Goal: Transaction & Acquisition: Purchase product/service

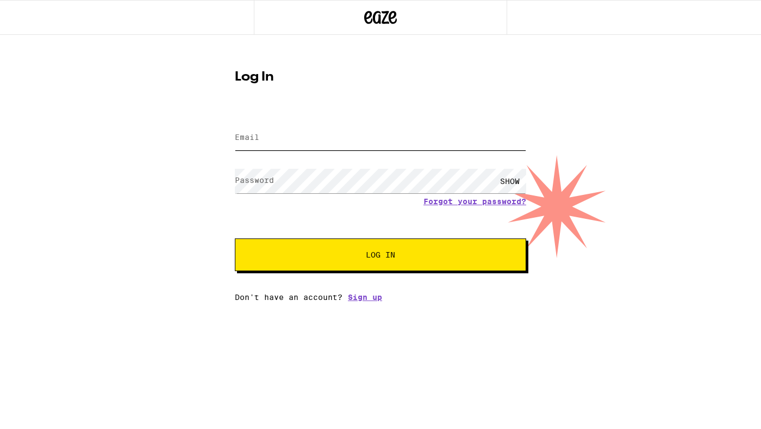
type input "[EMAIL_ADDRESS][DOMAIN_NAME]"
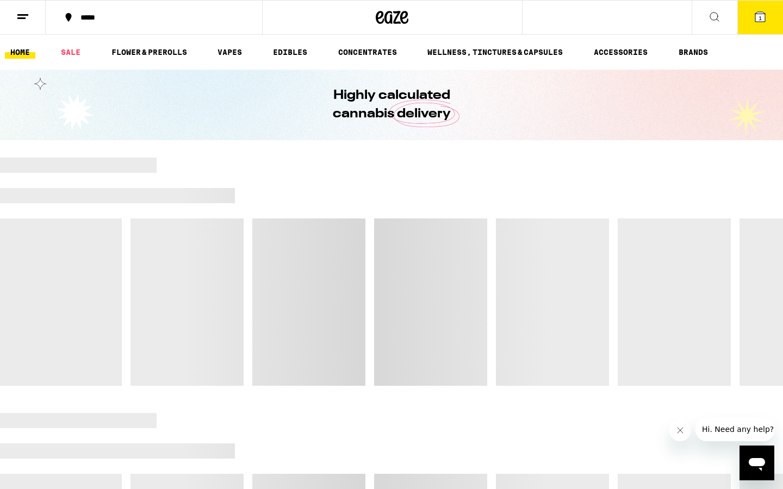
click at [760, 21] on span "1" at bounding box center [760, 18] width 3 height 7
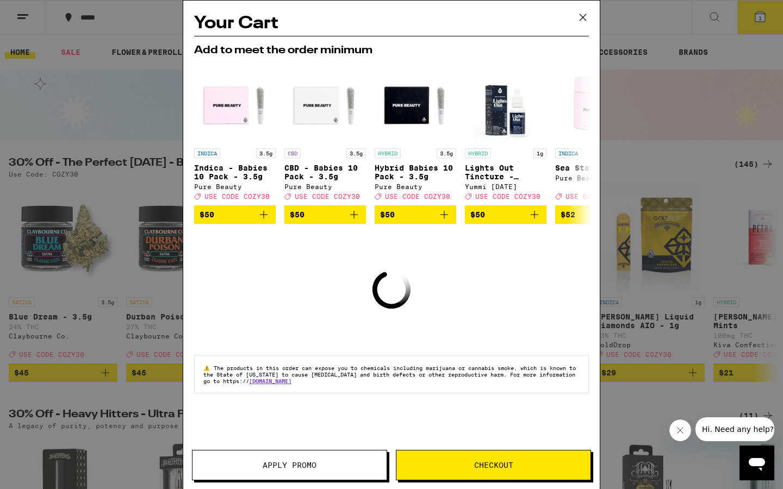
click at [581, 17] on icon at bounding box center [583, 17] width 16 height 16
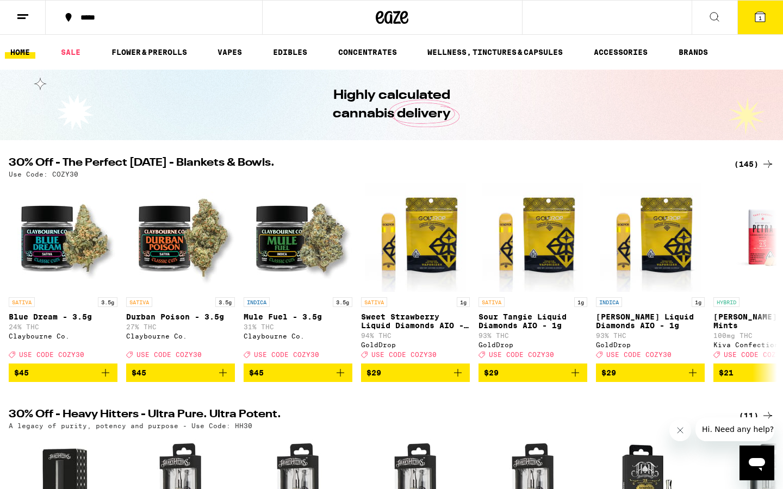
click at [754, 12] on icon at bounding box center [760, 16] width 13 height 13
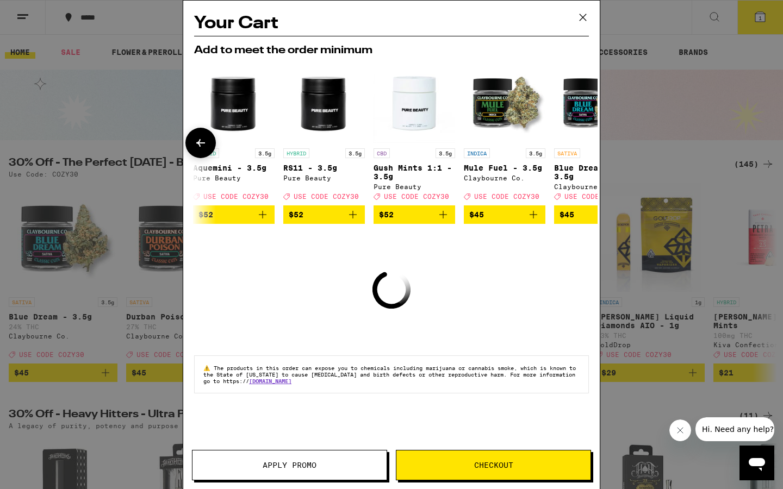
scroll to position [0, 508]
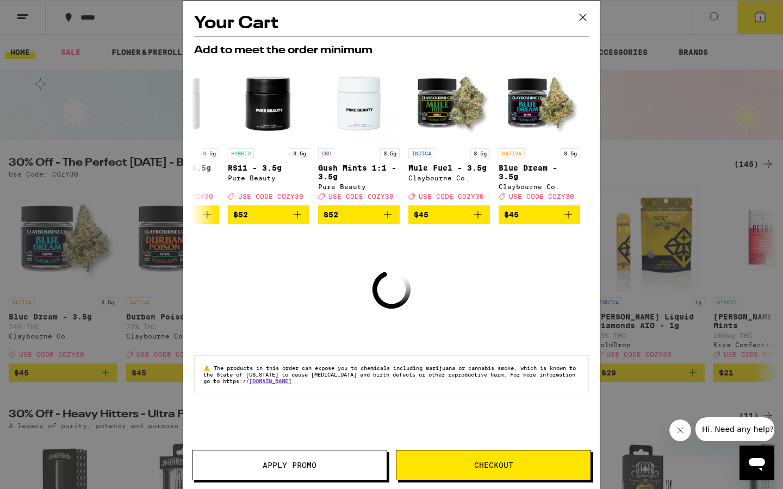
click at [582, 20] on icon at bounding box center [583, 17] width 16 height 16
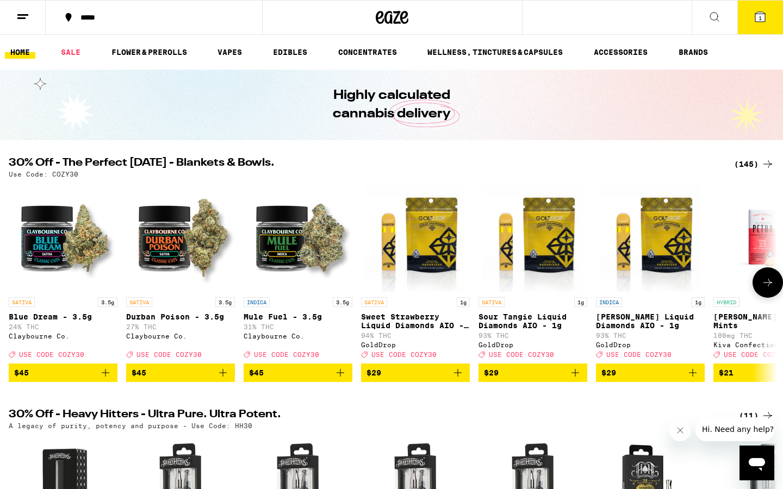
click at [106, 380] on icon "Add to bag" at bounding box center [105, 373] width 13 height 13
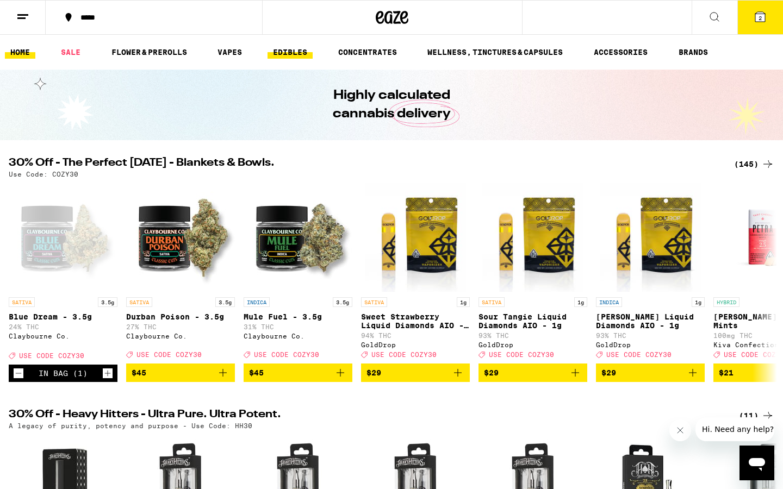
click at [290, 51] on link "EDIBLES" at bounding box center [290, 52] width 45 height 13
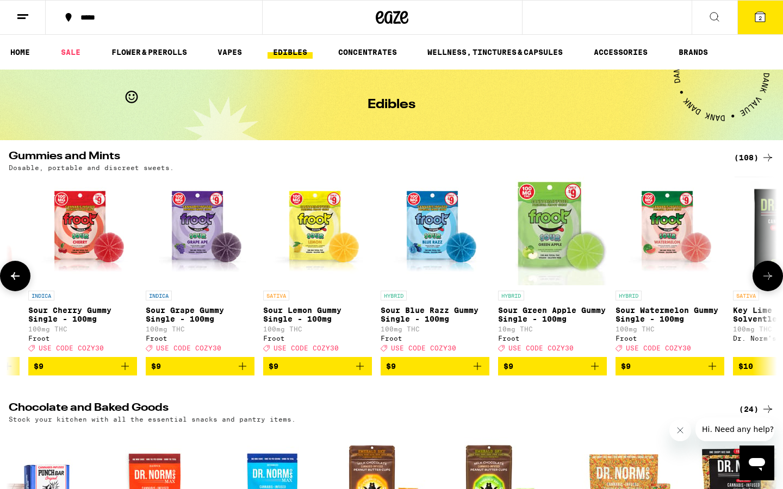
scroll to position [0, 451]
click at [761, 17] on icon at bounding box center [760, 16] width 13 height 13
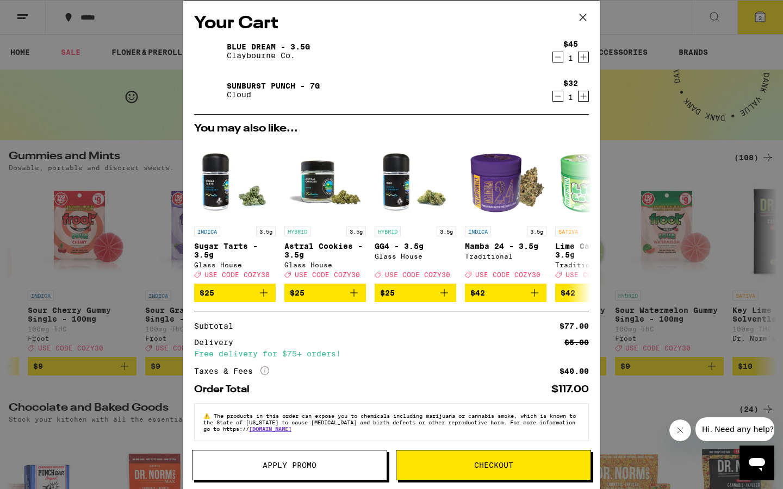
click at [557, 100] on icon "Decrement" at bounding box center [558, 96] width 10 height 13
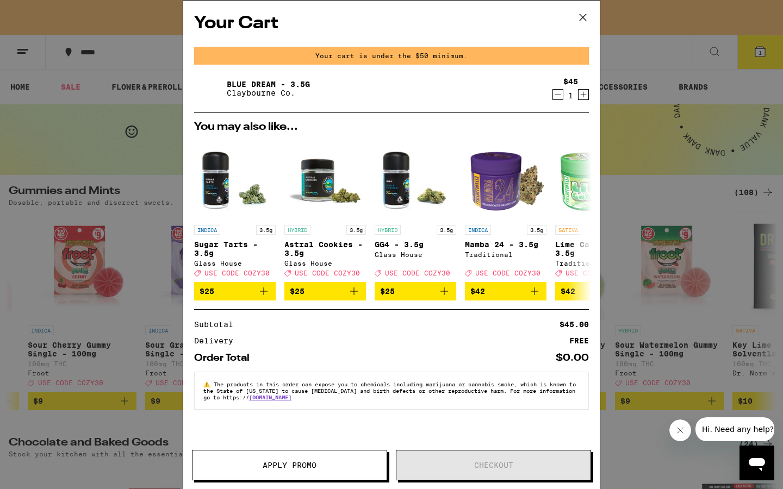
click at [582, 14] on icon at bounding box center [583, 17] width 16 height 16
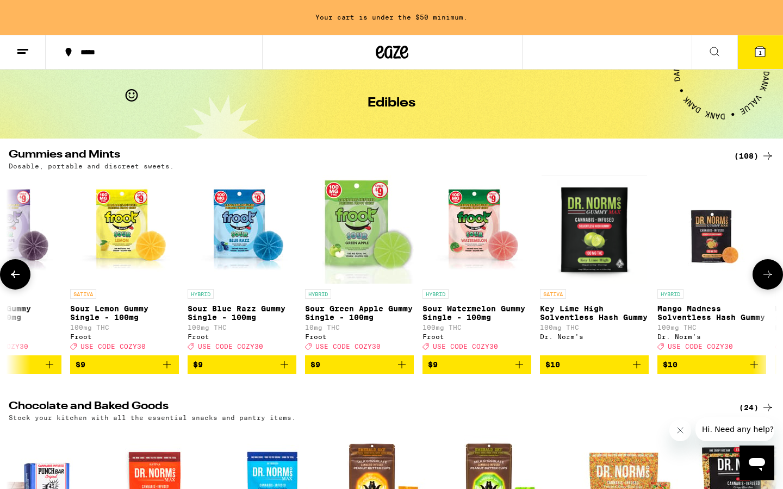
scroll to position [0, 756]
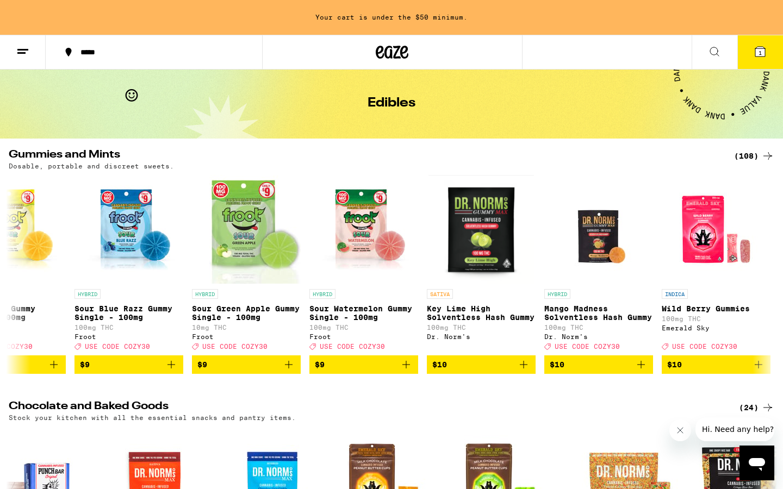
click at [756, 159] on div "(108)" at bounding box center [754, 156] width 40 height 13
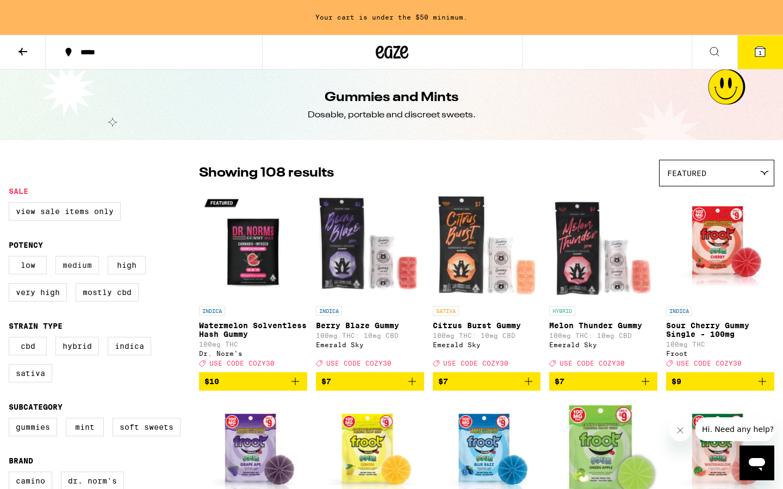
click at [77, 269] on label "Medium" at bounding box center [77, 265] width 44 height 18
click at [11, 258] on input "Medium" at bounding box center [11, 258] width 1 height 1
checkbox input "true"
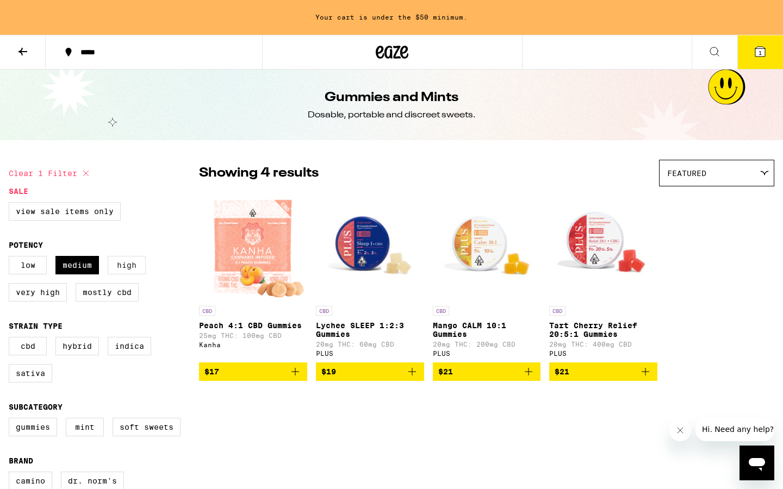
click at [139, 265] on label "High" at bounding box center [127, 265] width 38 height 18
click at [11, 258] on input "High" at bounding box center [11, 258] width 1 height 1
checkbox input "true"
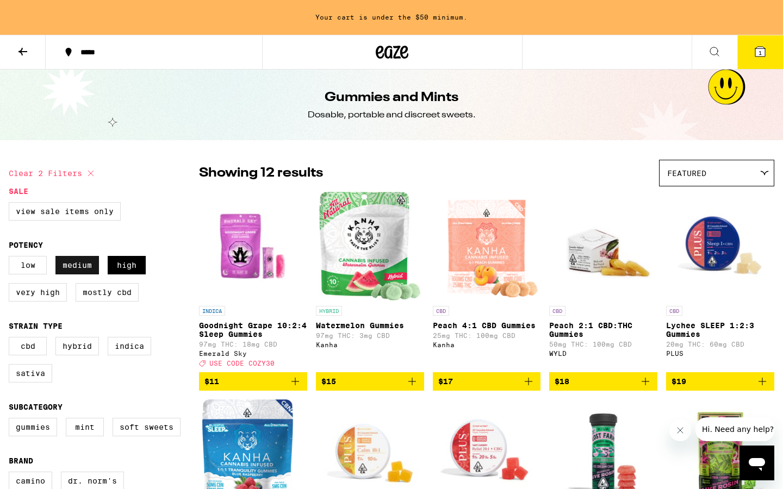
click at [88, 270] on label "Medium" at bounding box center [77, 265] width 44 height 18
click at [11, 258] on input "Medium" at bounding box center [11, 258] width 1 height 1
checkbox input "false"
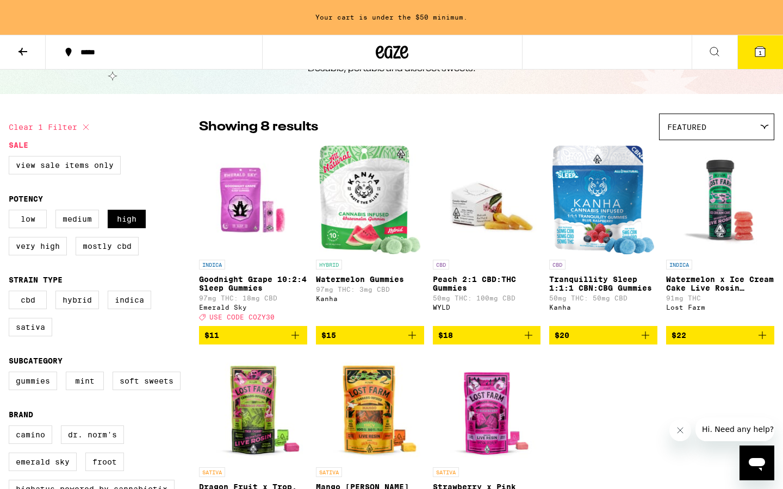
scroll to position [46, 0]
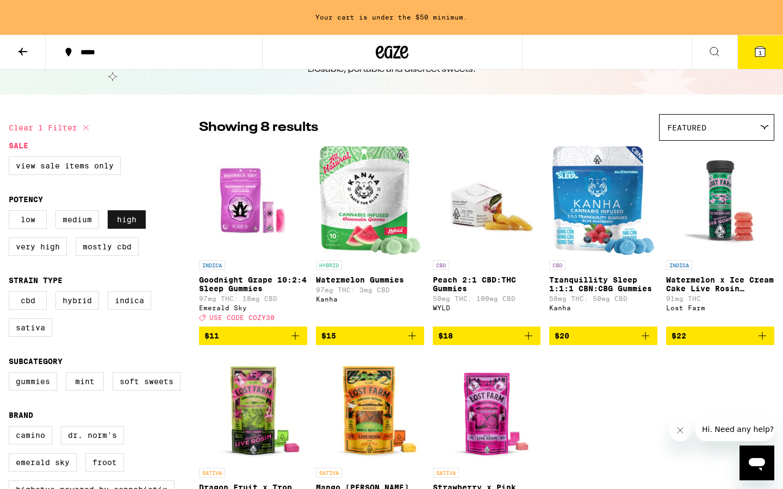
click at [136, 226] on label "High" at bounding box center [127, 219] width 38 height 18
click at [11, 213] on input "High" at bounding box center [11, 212] width 1 height 1
checkbox input "false"
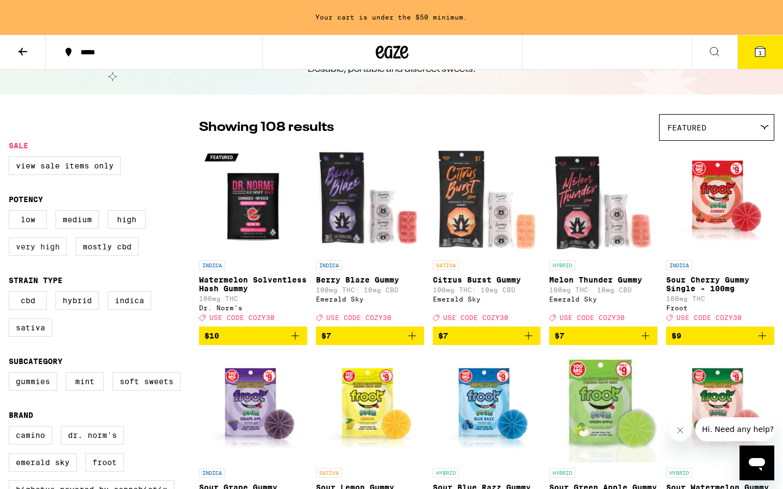
click at [52, 247] on label "Very High" at bounding box center [38, 247] width 58 height 18
click at [11, 213] on input "Very High" at bounding box center [11, 212] width 1 height 1
checkbox input "true"
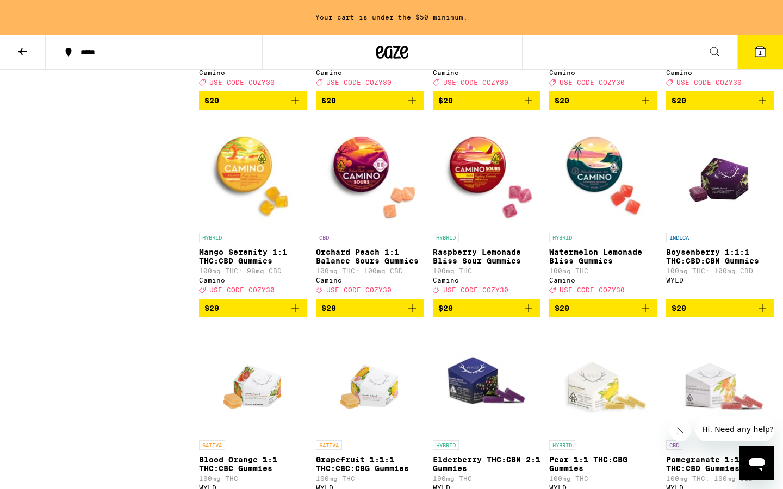
scroll to position [2540, 0]
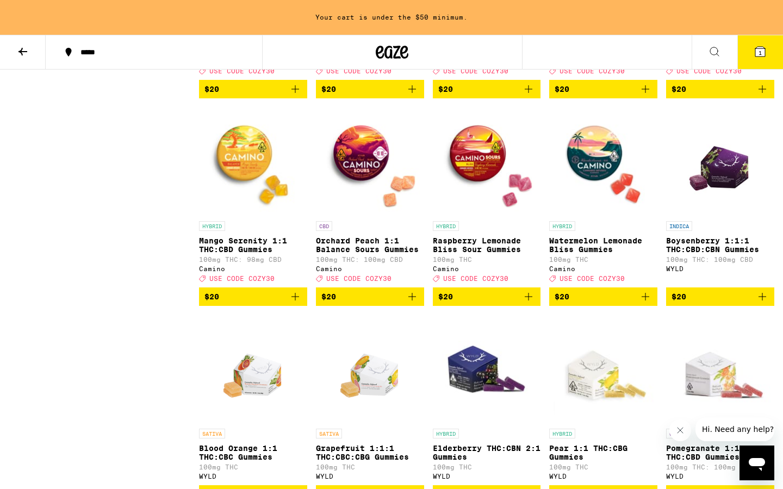
click at [299, 303] on icon "Add to bag" at bounding box center [295, 296] width 13 height 13
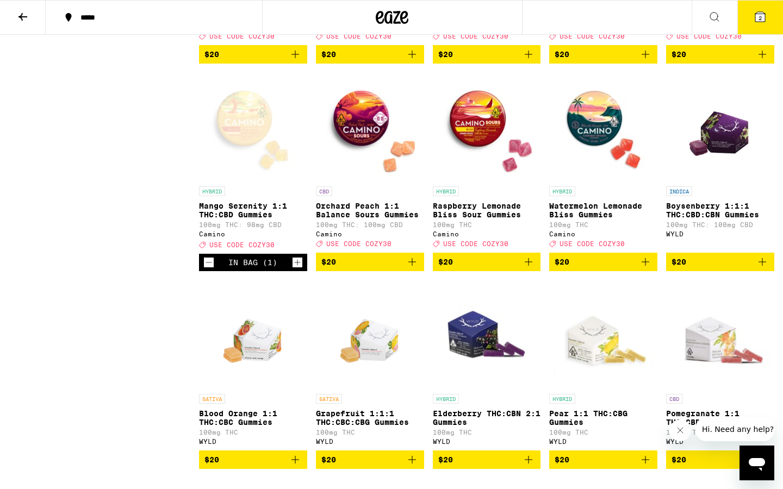
scroll to position [2505, 0]
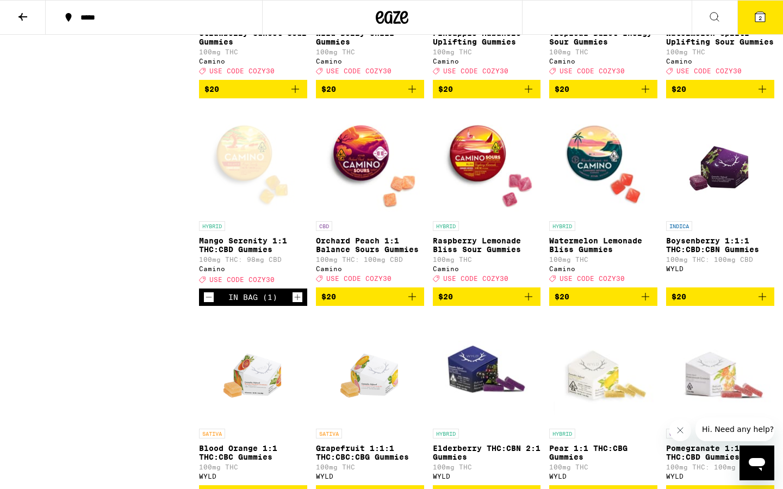
click at [759, 15] on span "2" at bounding box center [760, 18] width 3 height 7
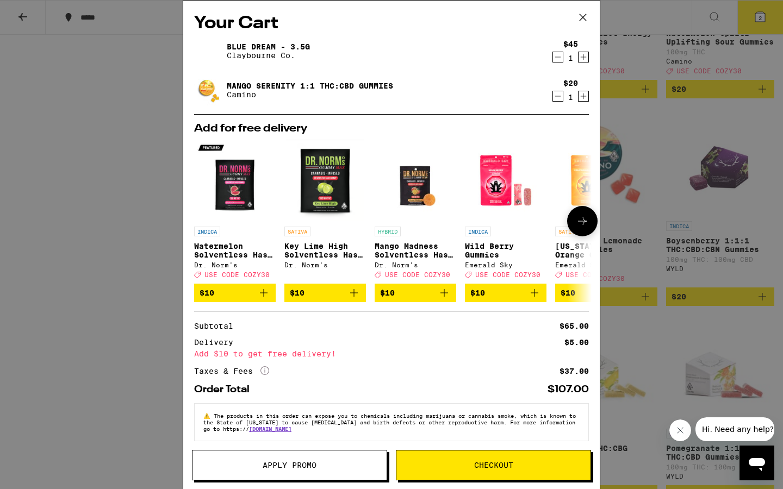
scroll to position [12, 0]
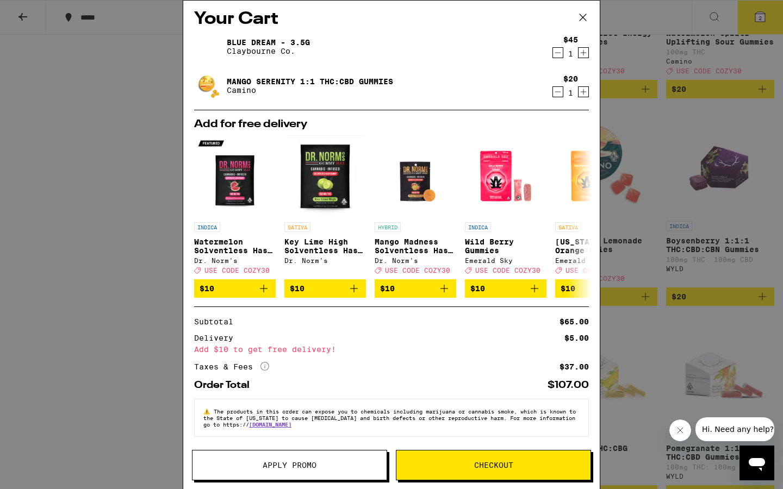
click at [300, 428] on span "Apply Promo" at bounding box center [290, 466] width 54 height 8
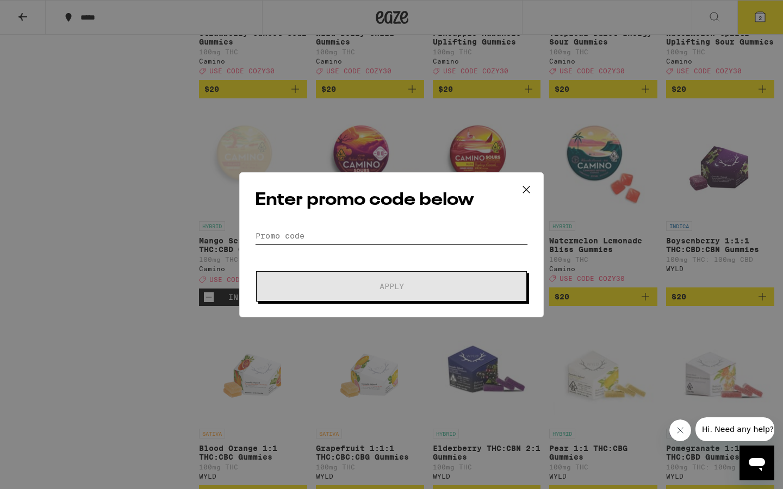
click at [313, 232] on input "Promo Code" at bounding box center [391, 236] width 273 height 16
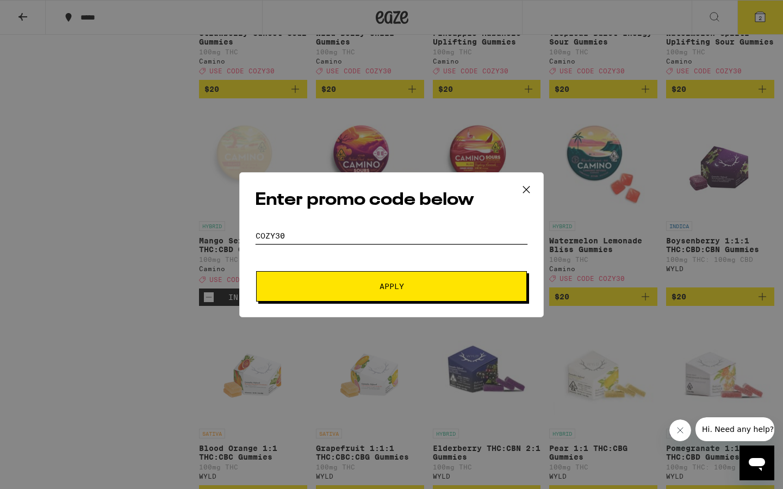
type input "COZY30"
click at [330, 285] on span "Apply" at bounding box center [392, 287] width 196 height 8
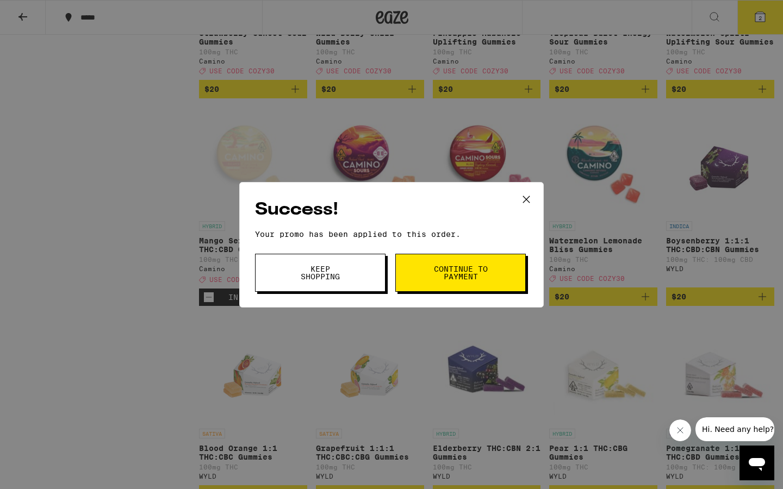
click at [530, 195] on icon at bounding box center [526, 199] width 16 height 16
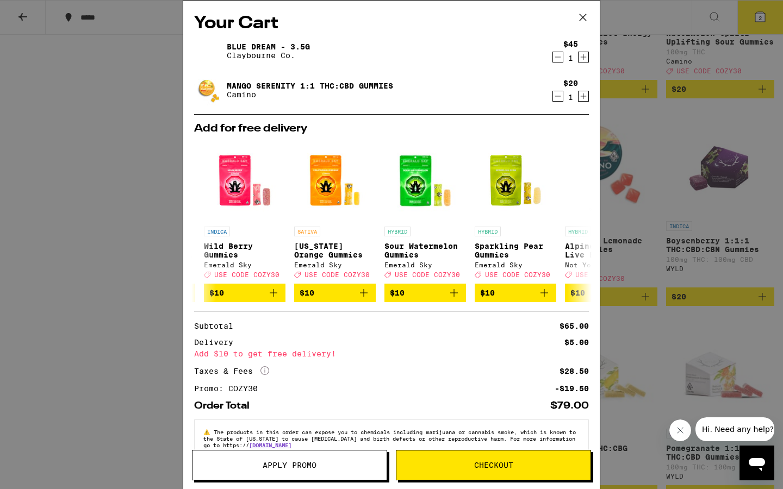
click at [557, 99] on icon "Decrement" at bounding box center [558, 96] width 10 height 13
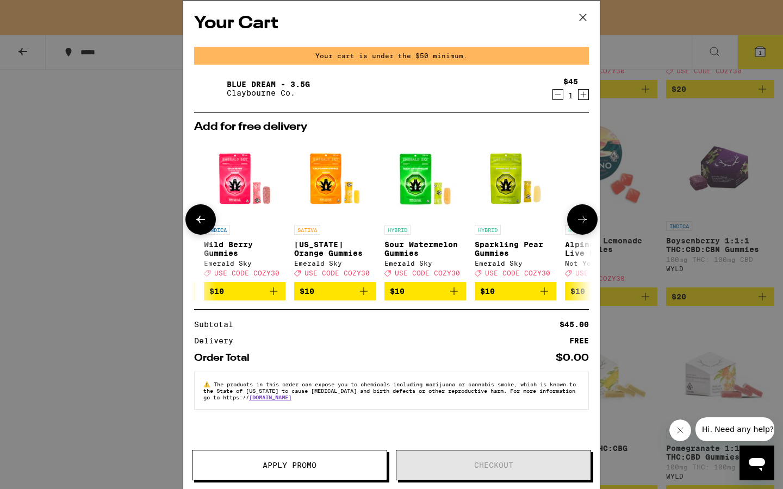
click at [367, 294] on icon "Add to bag" at bounding box center [363, 291] width 13 height 13
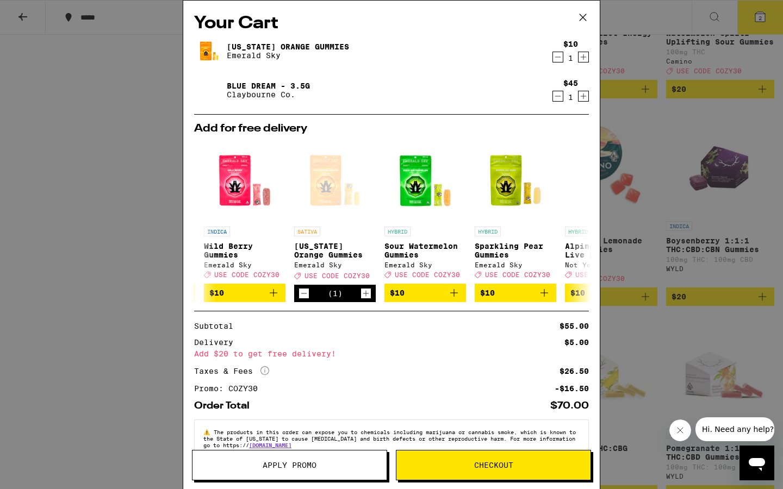
scroll to position [29, 0]
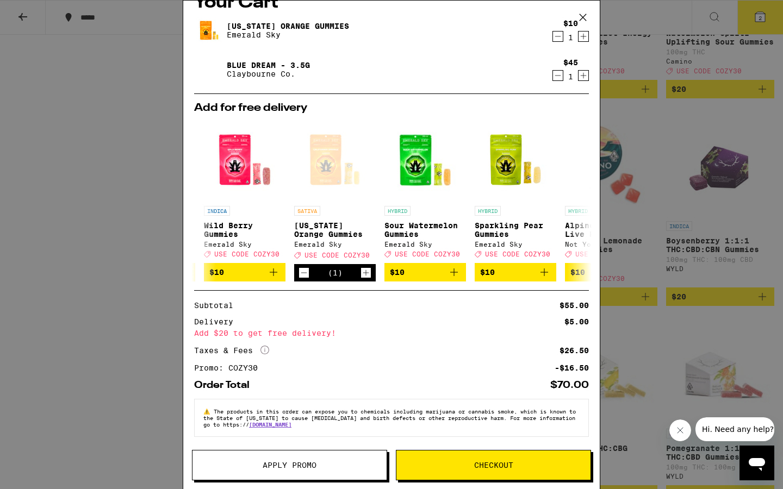
click at [130, 376] on div "Your Cart California Orange Gummies Emerald Sky $10 1 Blue Dream - 3.5g Claybou…" at bounding box center [391, 244] width 783 height 489
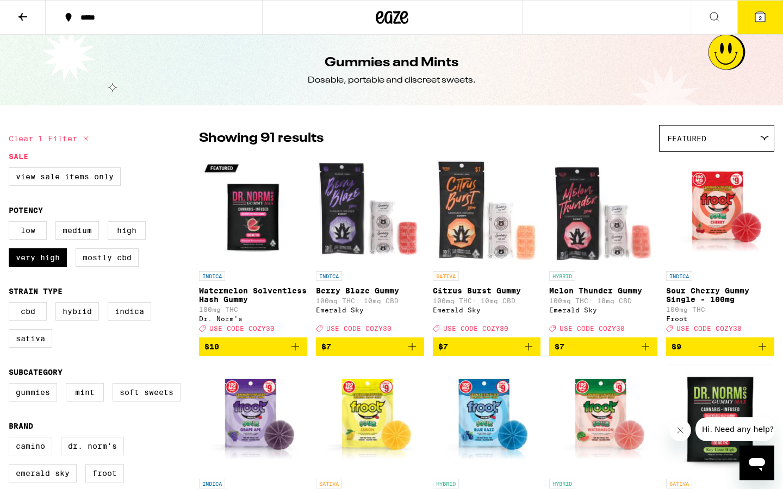
click at [28, 19] on icon at bounding box center [22, 16] width 13 height 13
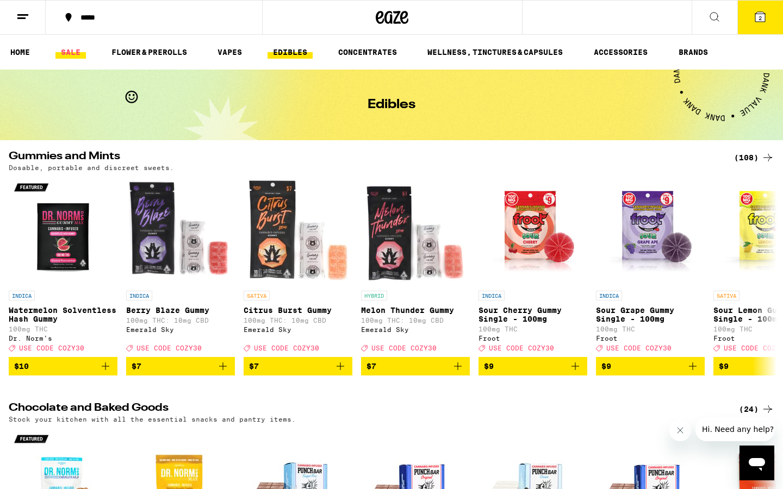
click at [73, 54] on link "SALE" at bounding box center [70, 52] width 30 height 13
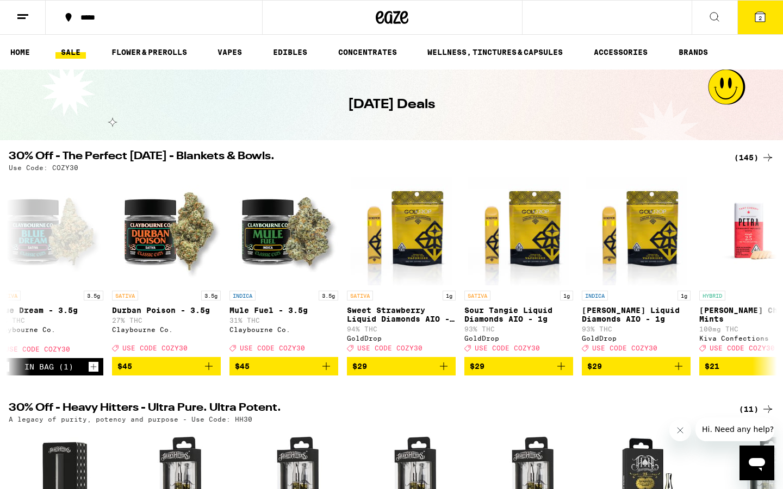
click at [751, 153] on div "(145)" at bounding box center [754, 157] width 40 height 13
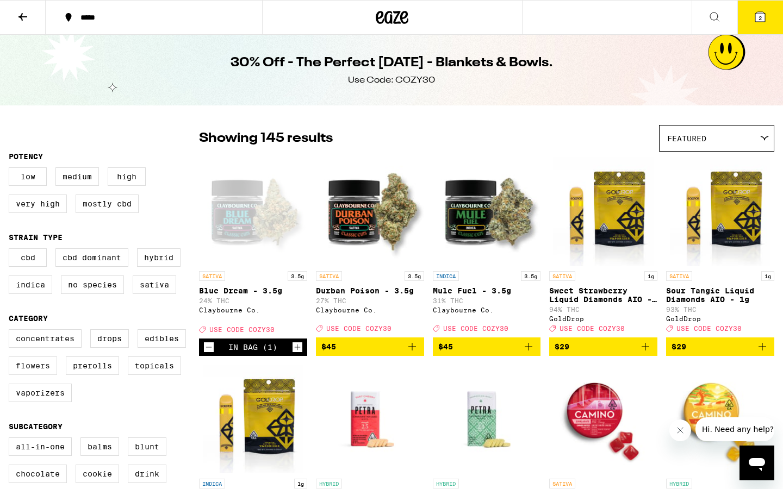
click at [47, 371] on label "Flowers" at bounding box center [33, 366] width 48 height 18
click at [11, 332] on input "Flowers" at bounding box center [11, 331] width 1 height 1
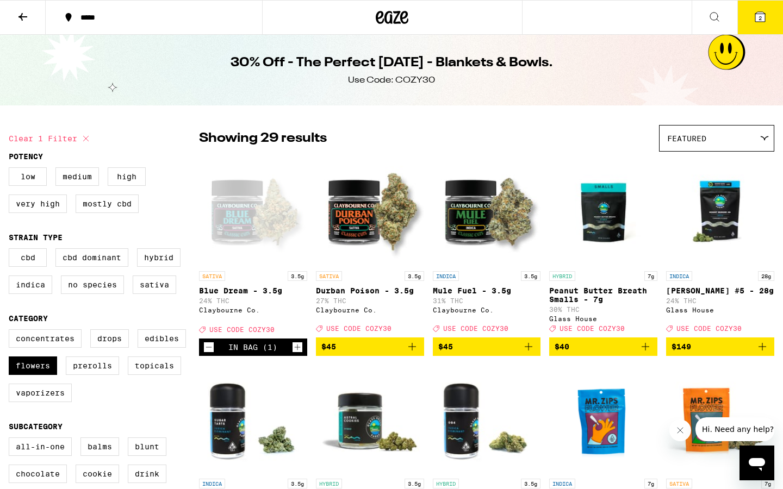
scroll to position [140, 0]
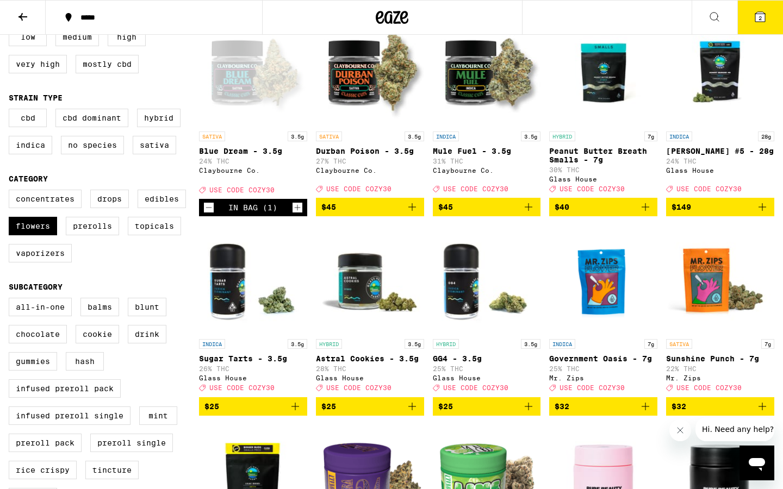
click at [761, 21] on button "2" at bounding box center [760, 18] width 46 height 34
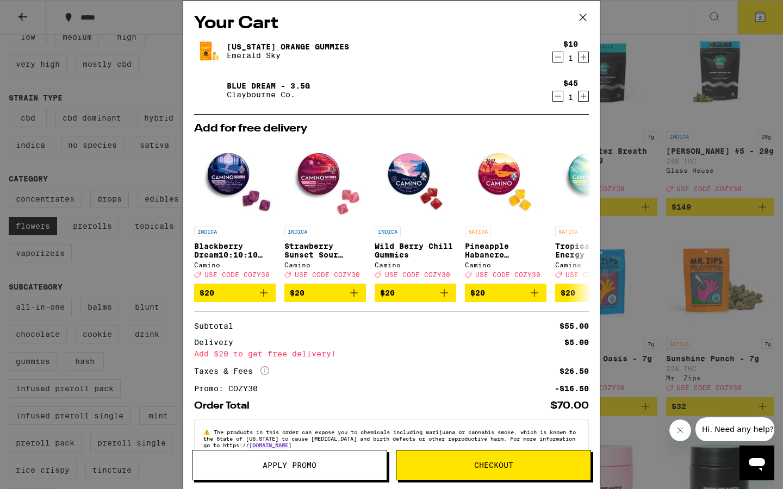
click at [558, 90] on icon "Decrement" at bounding box center [558, 96] width 10 height 13
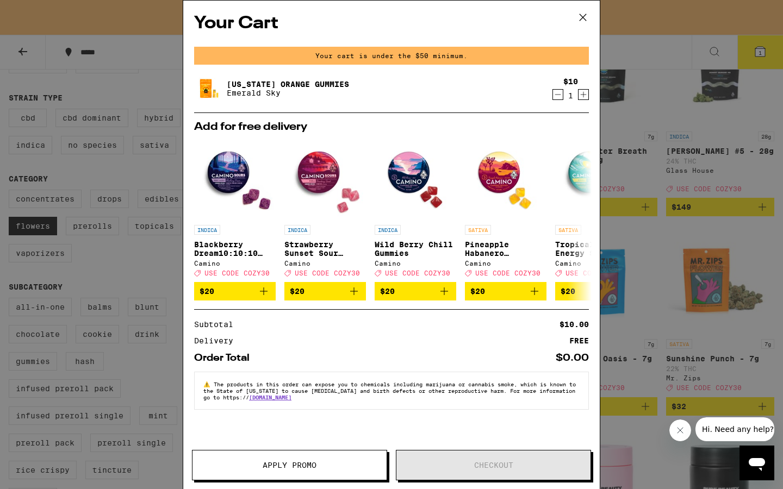
click at [562, 99] on icon "Decrement" at bounding box center [558, 94] width 10 height 13
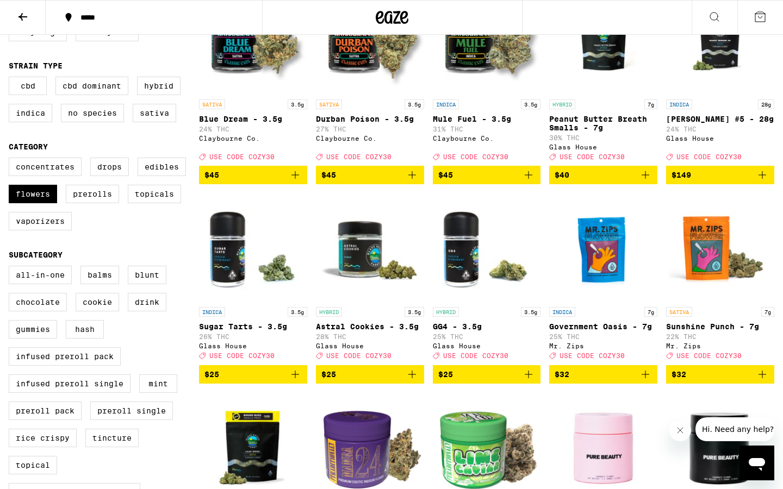
scroll to position [177, 0]
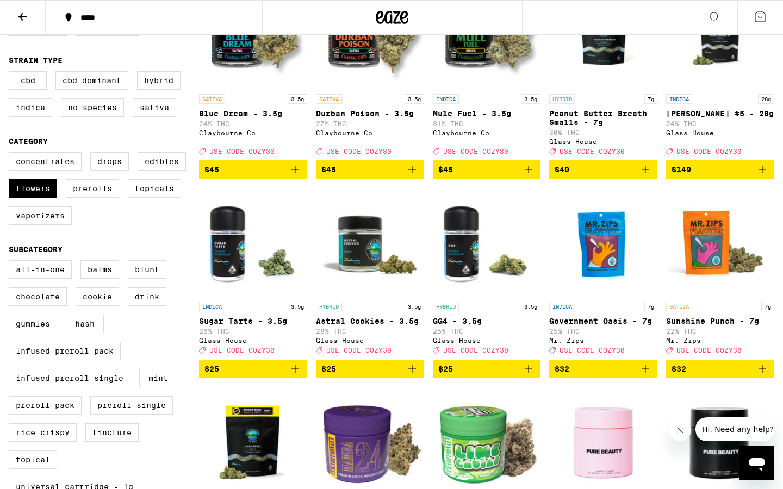
click at [761, 376] on icon "Add to bag" at bounding box center [762, 369] width 13 height 13
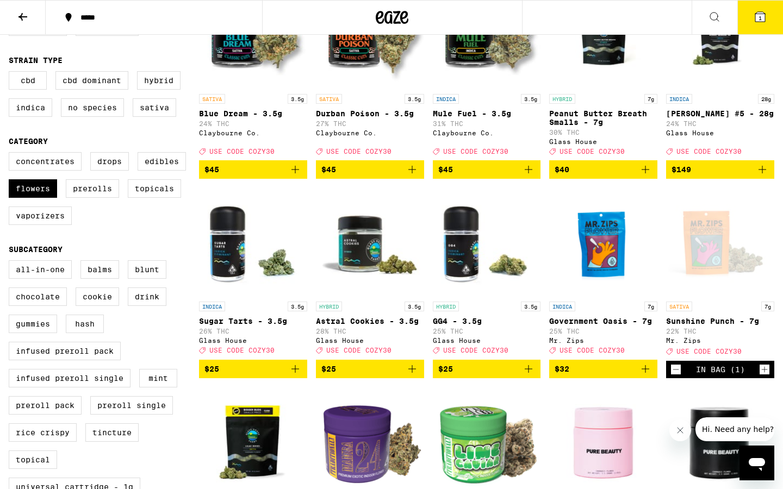
scroll to position [212, 0]
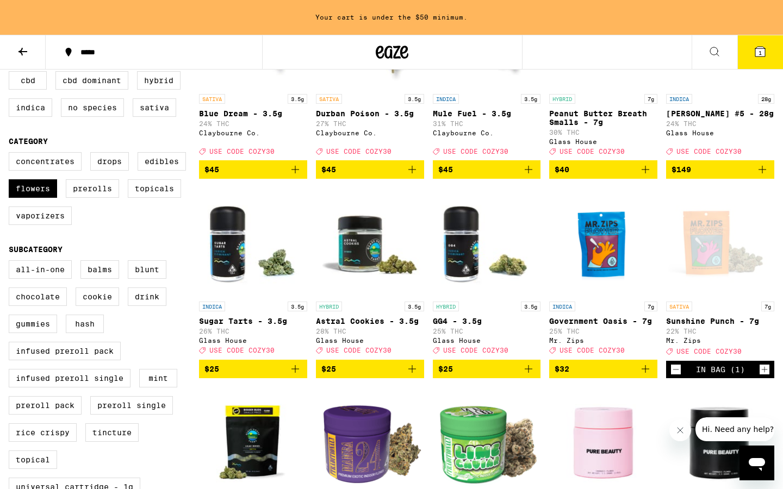
click at [756, 61] on button "1" at bounding box center [760, 52] width 46 height 34
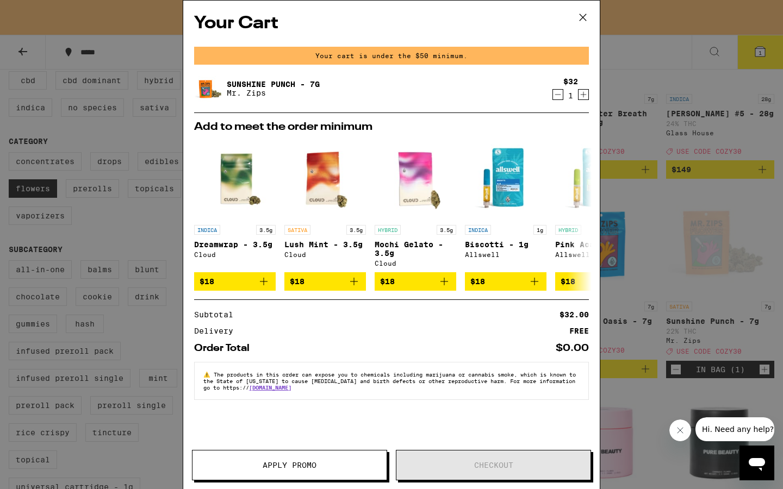
click at [583, 17] on icon at bounding box center [583, 17] width 7 height 7
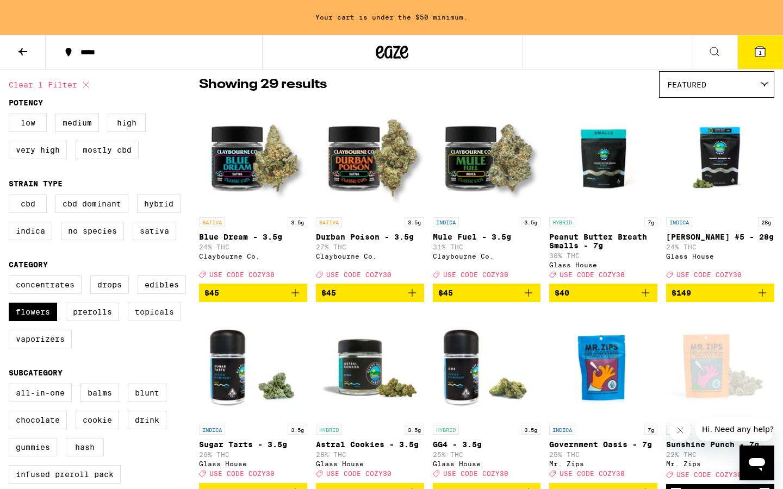
scroll to position [88, 0]
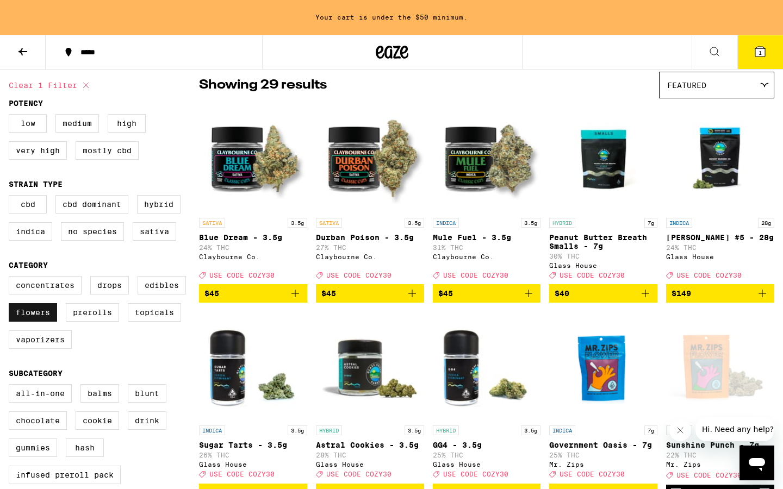
click at [33, 322] on label "Flowers" at bounding box center [33, 312] width 48 height 18
click at [11, 278] on input "Flowers" at bounding box center [11, 278] width 1 height 1
checkbox input "false"
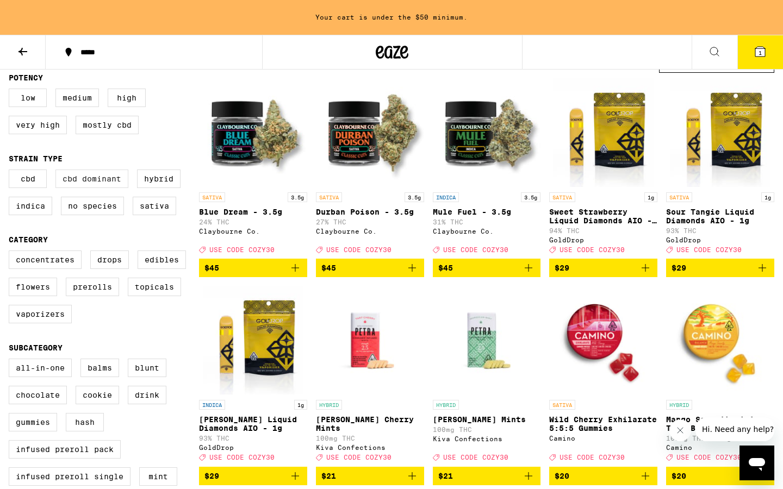
scroll to position [121, 0]
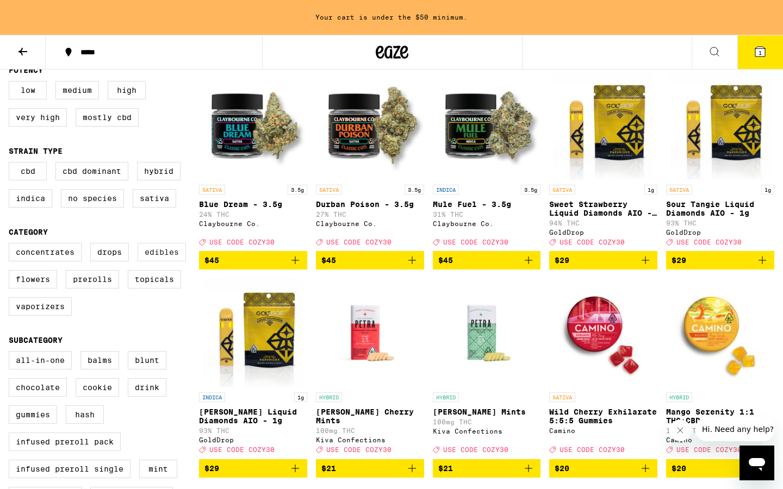
click at [152, 259] on label "Edibles" at bounding box center [162, 252] width 48 height 18
click at [11, 245] on input "Edibles" at bounding box center [11, 245] width 1 height 1
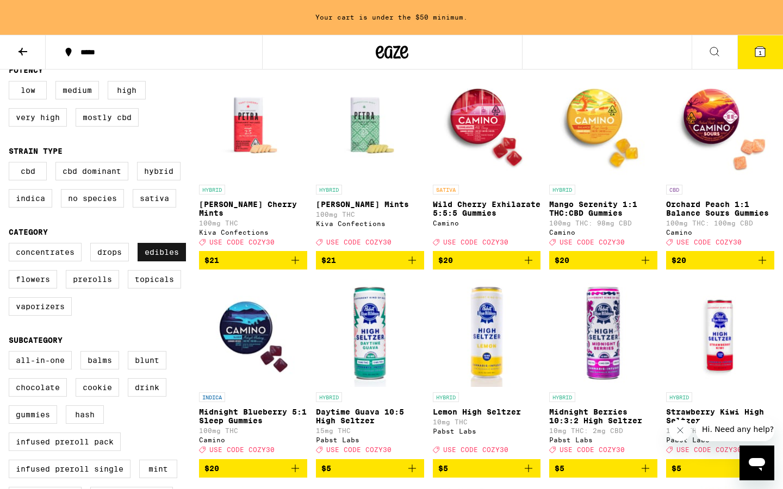
click at [152, 259] on label "Edibles" at bounding box center [162, 252] width 48 height 18
click at [11, 245] on input "Edibles" at bounding box center [11, 245] width 1 height 1
checkbox input "false"
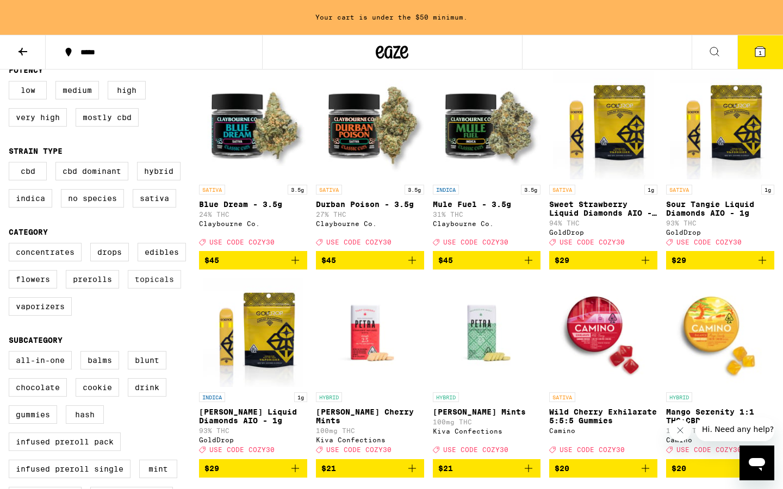
click at [152, 283] on label "Topicals" at bounding box center [154, 279] width 53 height 18
click at [11, 245] on input "Topicals" at bounding box center [11, 245] width 1 height 1
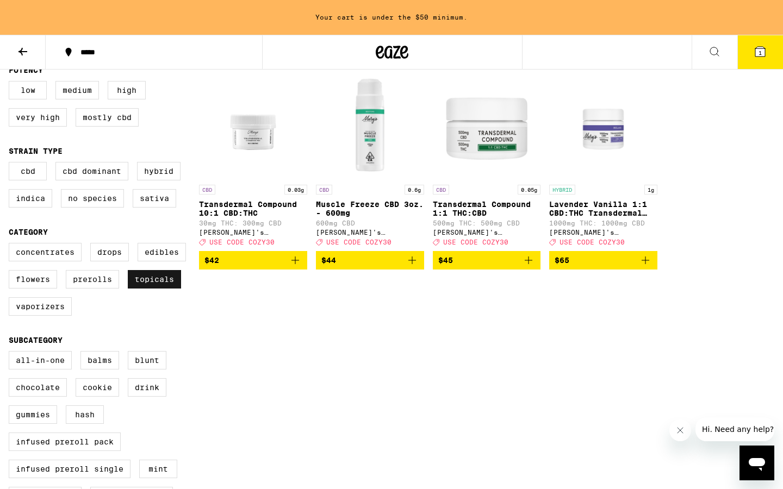
click at [157, 289] on label "Topicals" at bounding box center [154, 279] width 53 height 18
click at [11, 245] on input "Topicals" at bounding box center [11, 245] width 1 height 1
checkbox input "false"
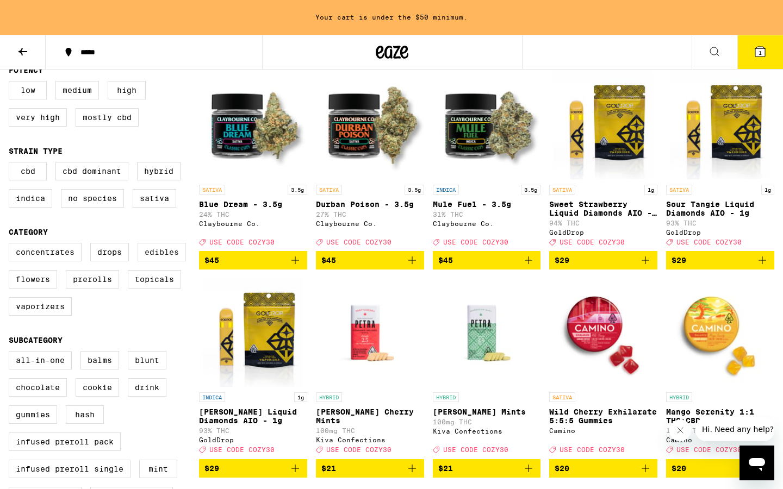
click at [159, 257] on label "Edibles" at bounding box center [162, 252] width 48 height 18
click at [11, 245] on input "Edibles" at bounding box center [11, 245] width 1 height 1
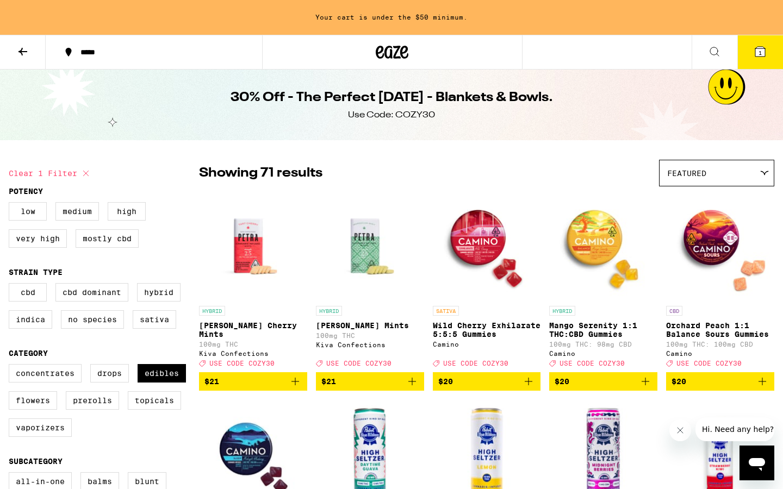
click at [648, 388] on icon "Add to bag" at bounding box center [645, 381] width 13 height 13
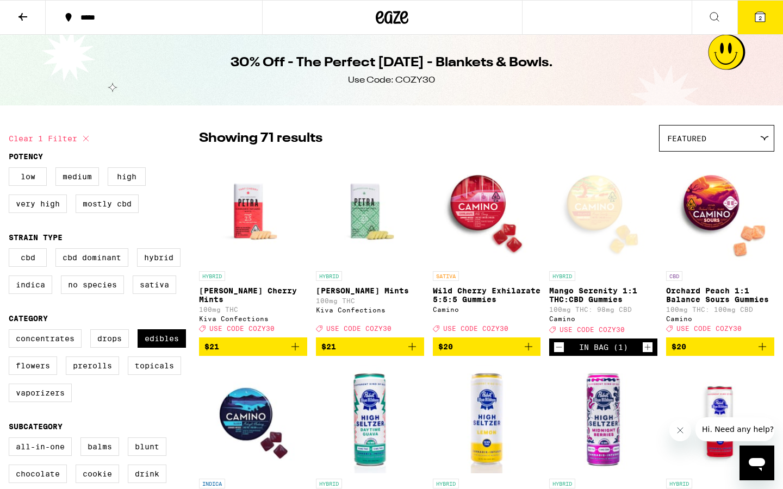
click at [761, 11] on button "2" at bounding box center [760, 18] width 46 height 34
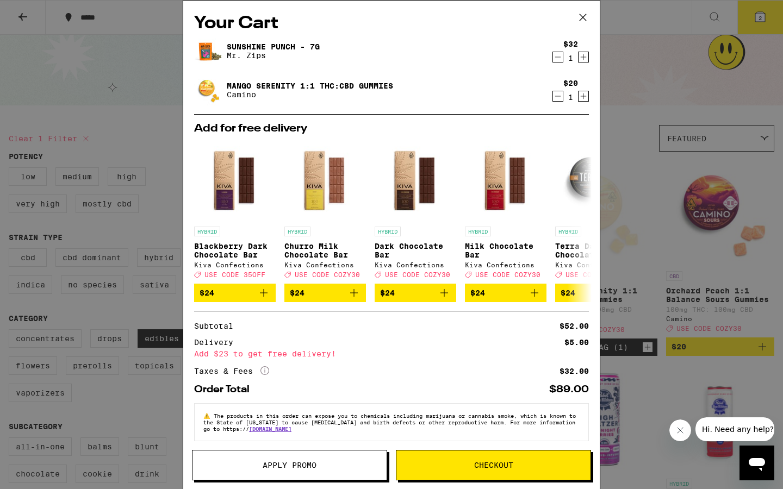
scroll to position [12, 0]
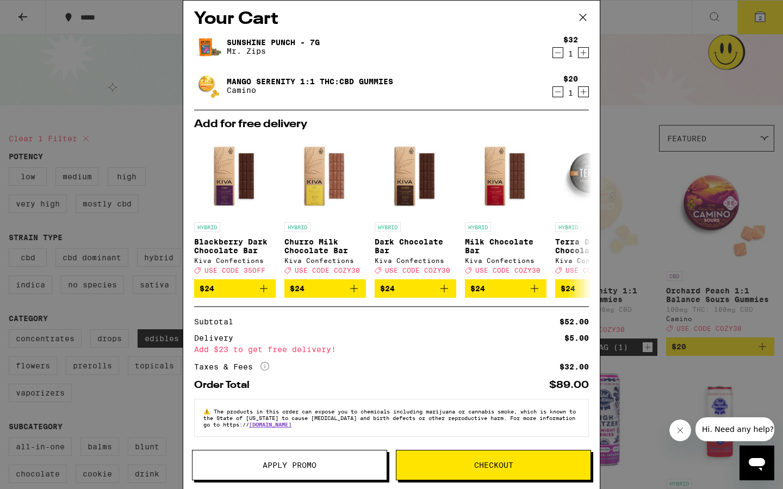
click at [306, 428] on span "Apply Promo" at bounding box center [290, 466] width 54 height 8
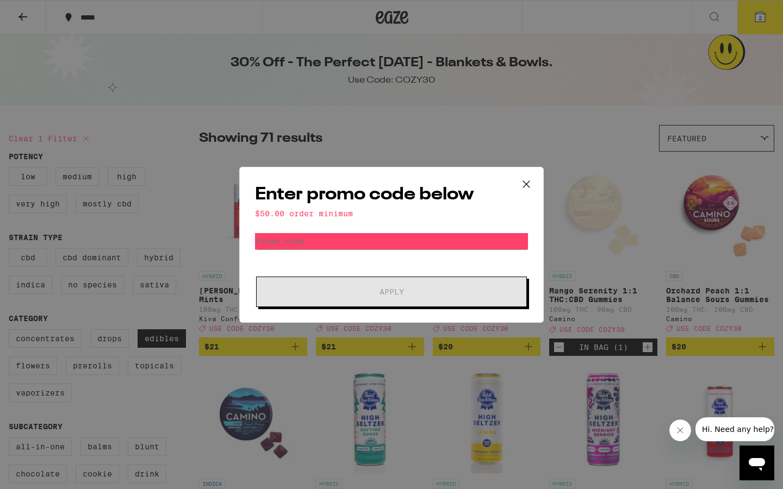
click at [445, 222] on div "Enter promo code below $50.00 order minimum Promo Code Apply" at bounding box center [391, 245] width 305 height 156
click at [438, 239] on input "Promo Code" at bounding box center [391, 241] width 273 height 16
click at [525, 179] on icon at bounding box center [526, 184] width 16 height 16
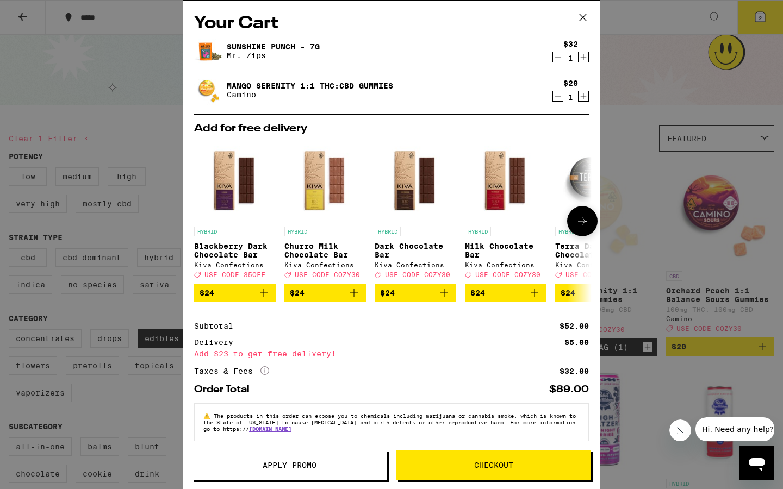
scroll to position [12, 0]
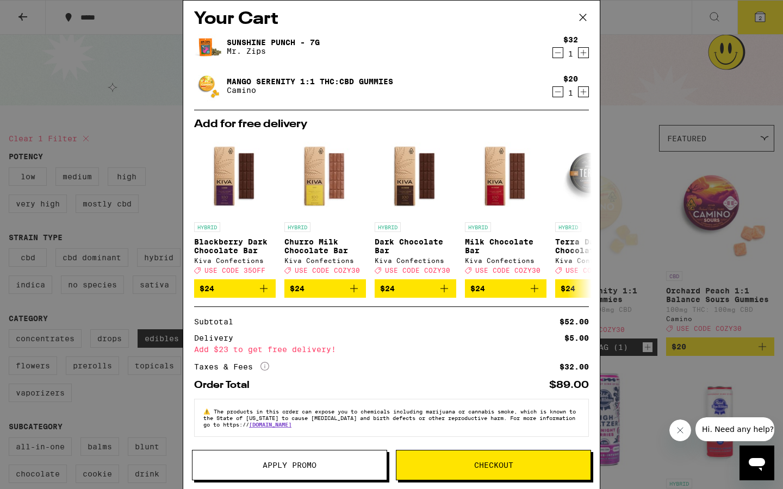
click at [587, 17] on icon at bounding box center [583, 17] width 16 height 16
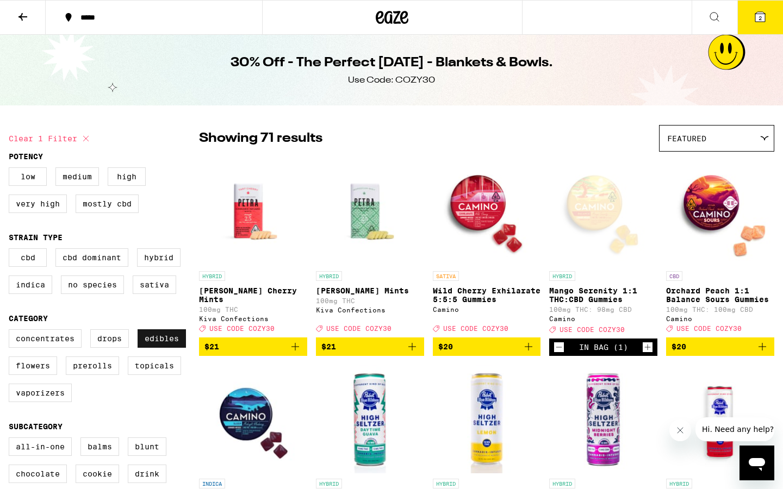
click at [155, 348] on label "Edibles" at bounding box center [162, 339] width 48 height 18
click at [11, 332] on input "Edibles" at bounding box center [11, 331] width 1 height 1
checkbox input "false"
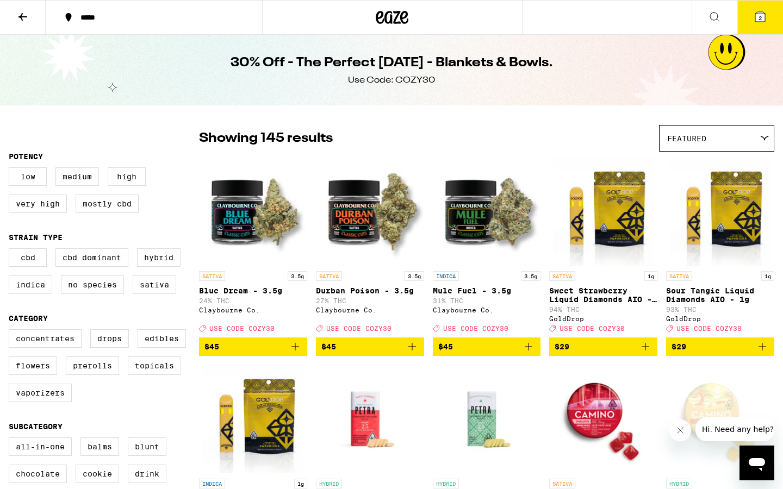
click at [712, 140] on div "Featured" at bounding box center [717, 139] width 114 height 26
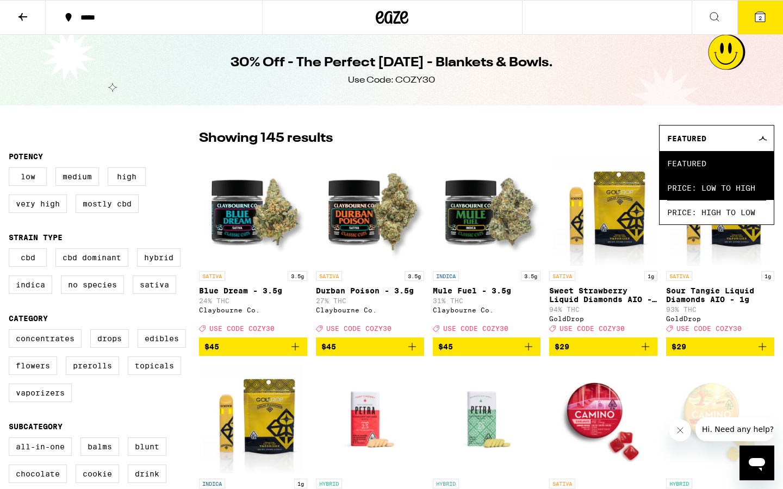
click at [706, 184] on span "Price: Low to High" at bounding box center [716, 188] width 99 height 24
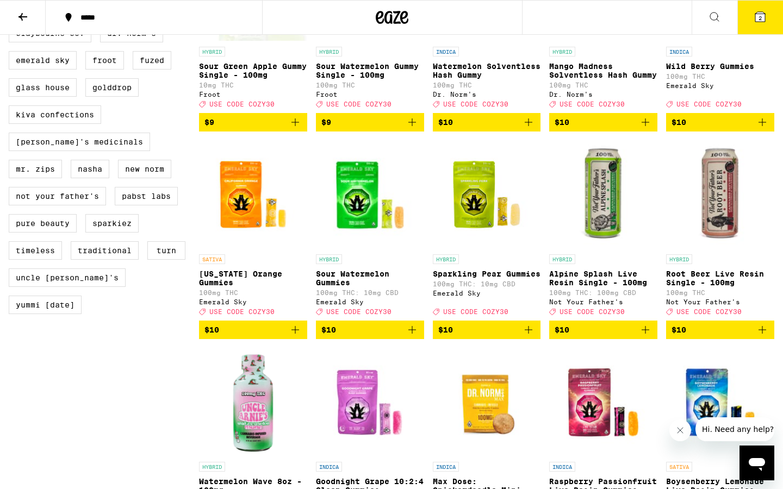
scroll to position [849, 0]
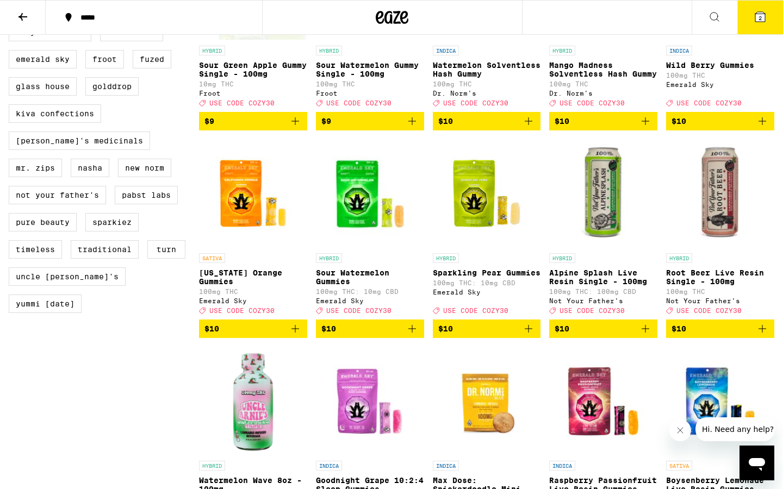
click at [529, 336] on icon "Add to bag" at bounding box center [528, 328] width 13 height 13
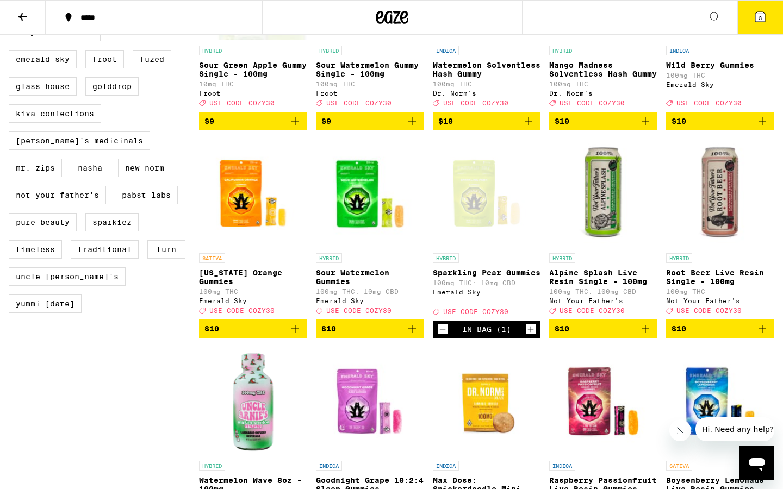
click at [756, 12] on icon at bounding box center [760, 17] width 10 height 10
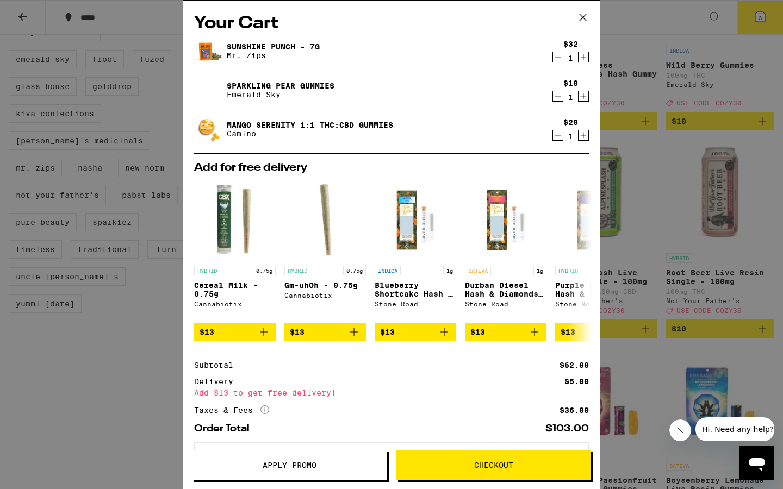
click at [266, 428] on span "Apply Promo" at bounding box center [290, 466] width 54 height 8
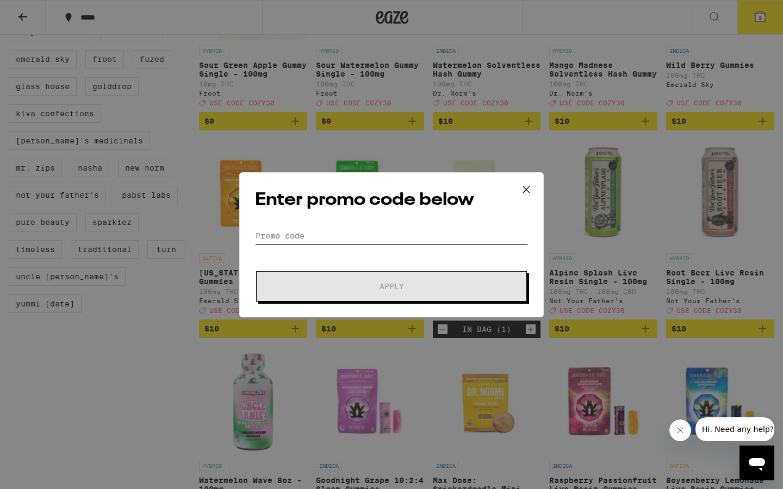
click at [315, 229] on input "Promo Code" at bounding box center [391, 236] width 273 height 16
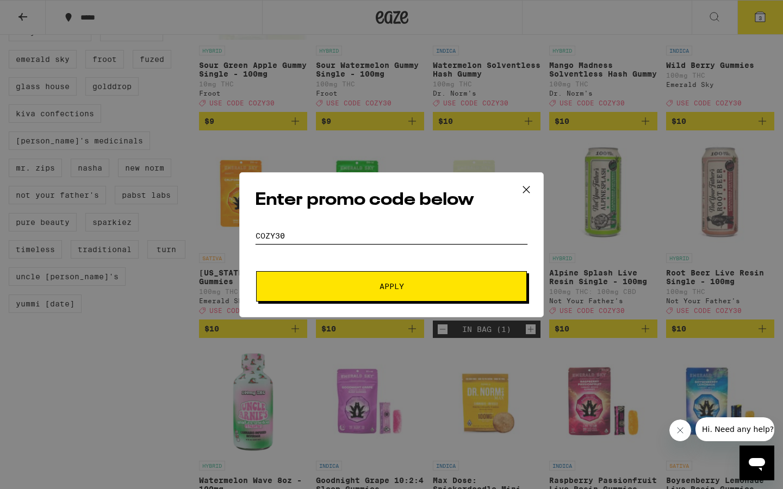
type input "COZy30"
click at [365, 285] on span "Apply" at bounding box center [392, 287] width 196 height 8
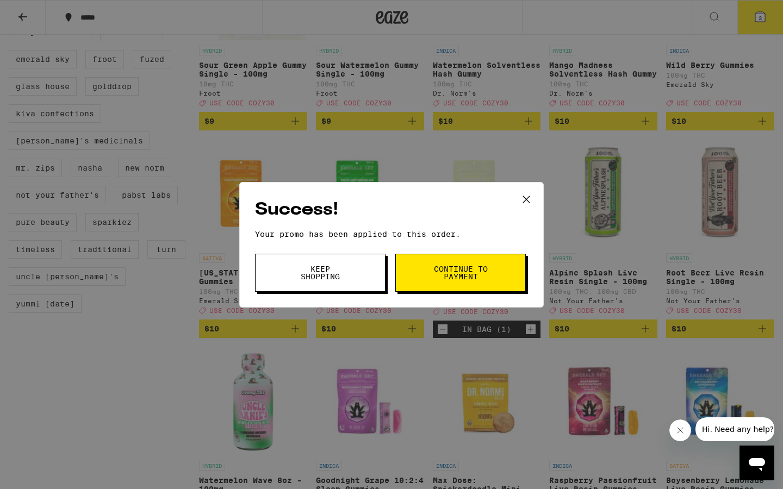
click at [529, 197] on icon at bounding box center [526, 199] width 16 height 16
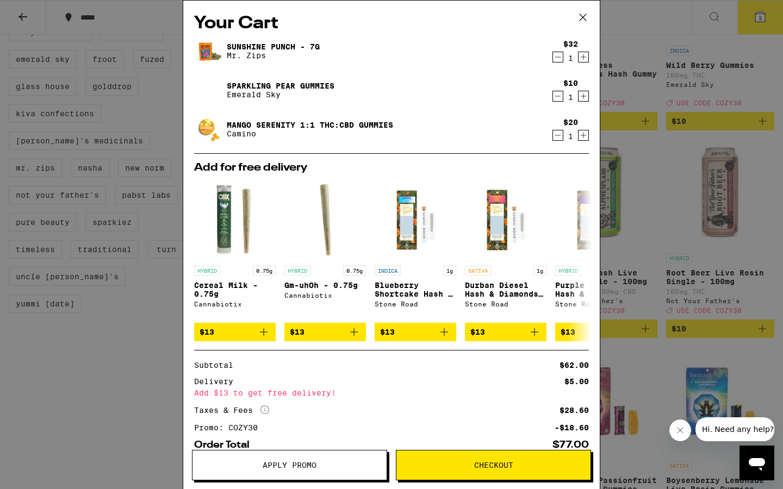
click at [580, 21] on icon at bounding box center [583, 17] width 16 height 16
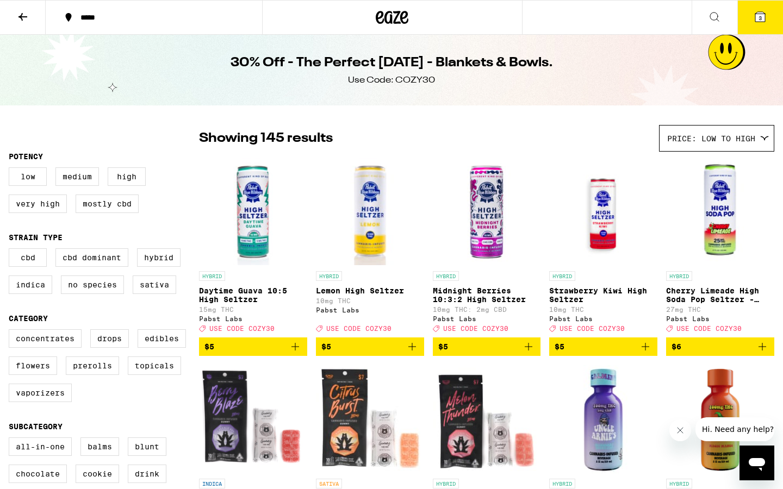
click at [27, 15] on icon at bounding box center [22, 16] width 13 height 13
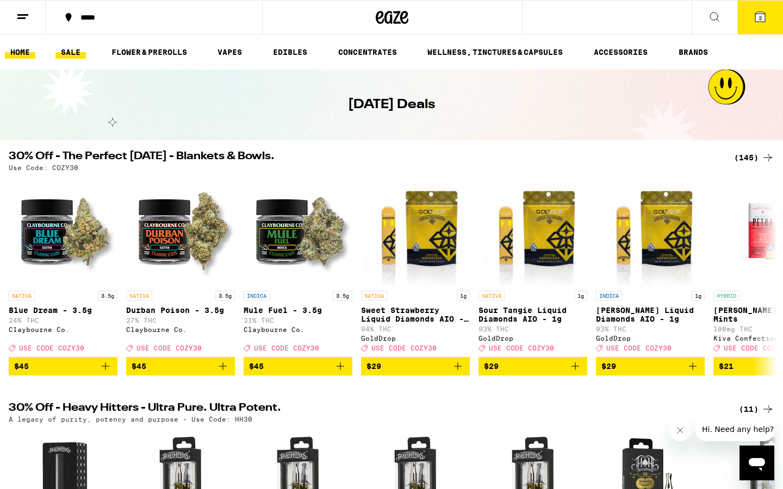
click at [20, 54] on link "HOME" at bounding box center [20, 52] width 30 height 13
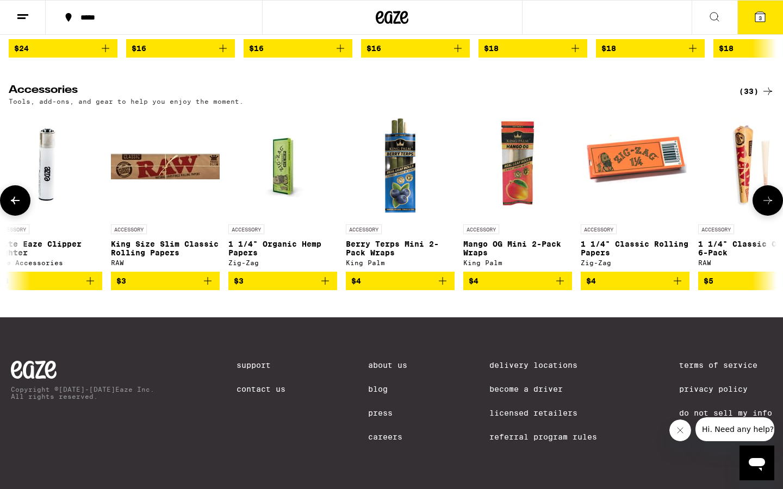
scroll to position [4848, 0]
click at [748, 98] on div "(33)" at bounding box center [756, 91] width 35 height 13
click at [761, 12] on icon at bounding box center [760, 17] width 10 height 10
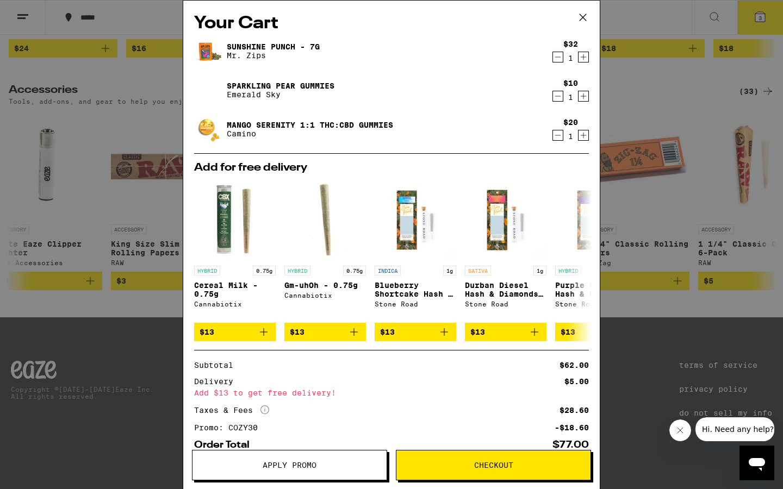
click at [557, 96] on icon "Decrement" at bounding box center [558, 96] width 10 height 13
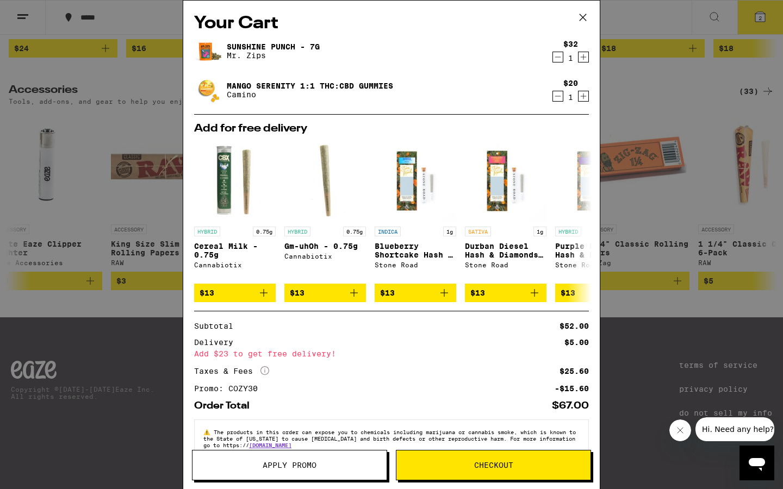
scroll to position [28, 0]
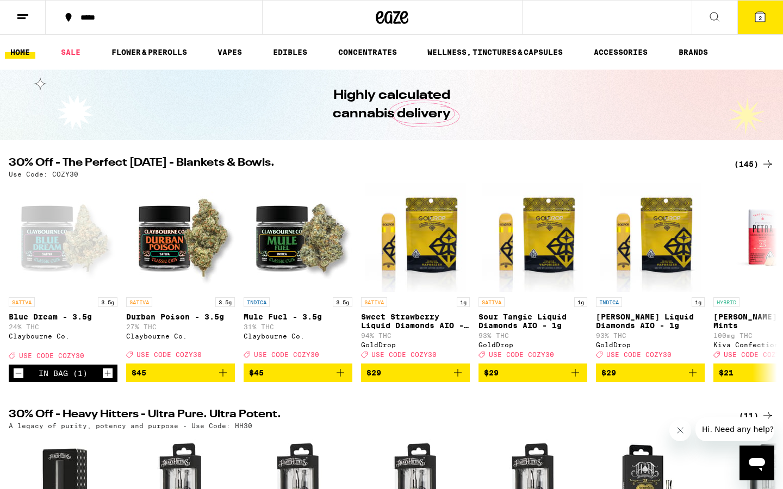
click at [761, 17] on icon at bounding box center [760, 16] width 13 height 13
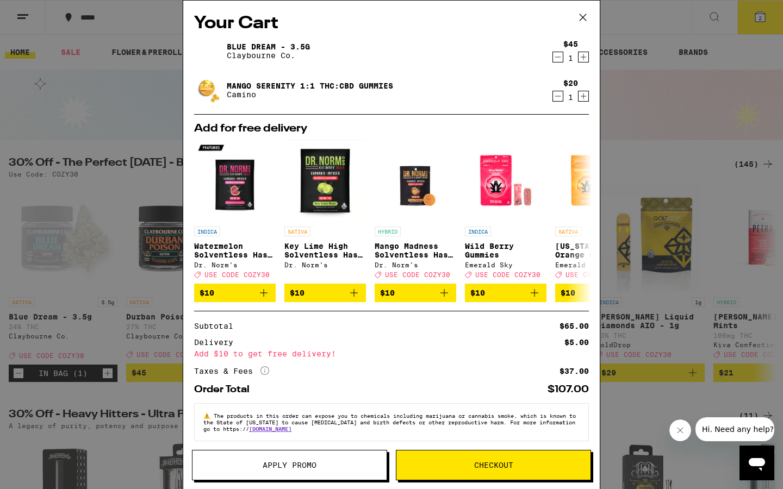
scroll to position [12, 0]
